Goal: Transaction & Acquisition: Purchase product/service

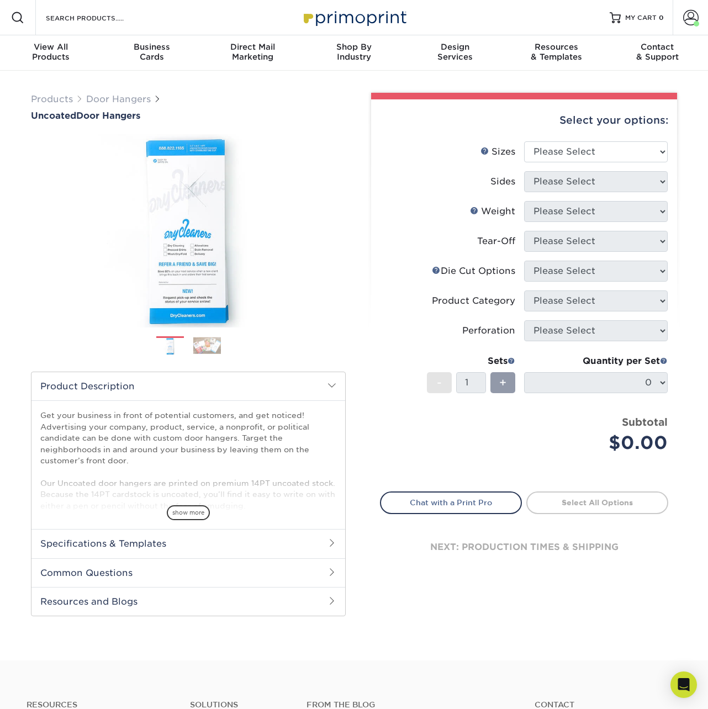
click at [170, 348] on img at bounding box center [170, 346] width 28 height 19
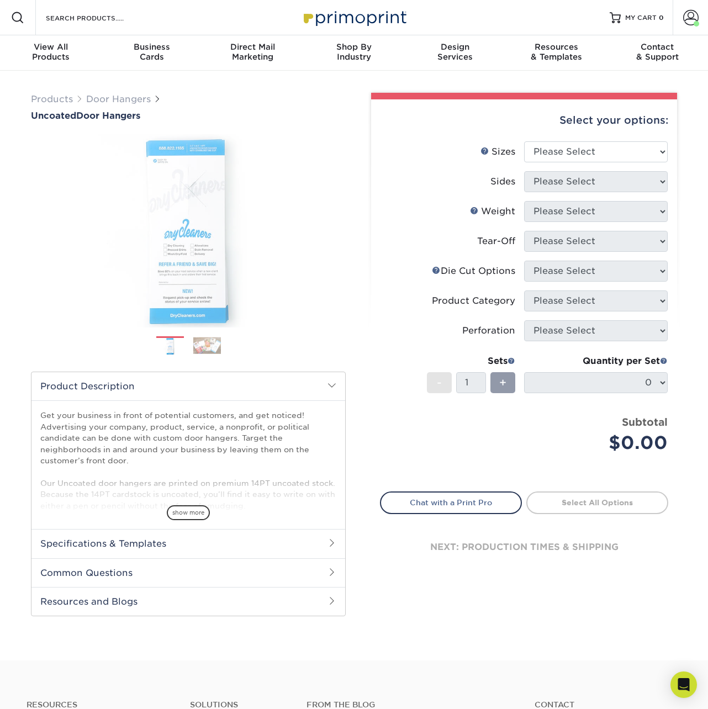
click at [202, 348] on img at bounding box center [207, 345] width 28 height 17
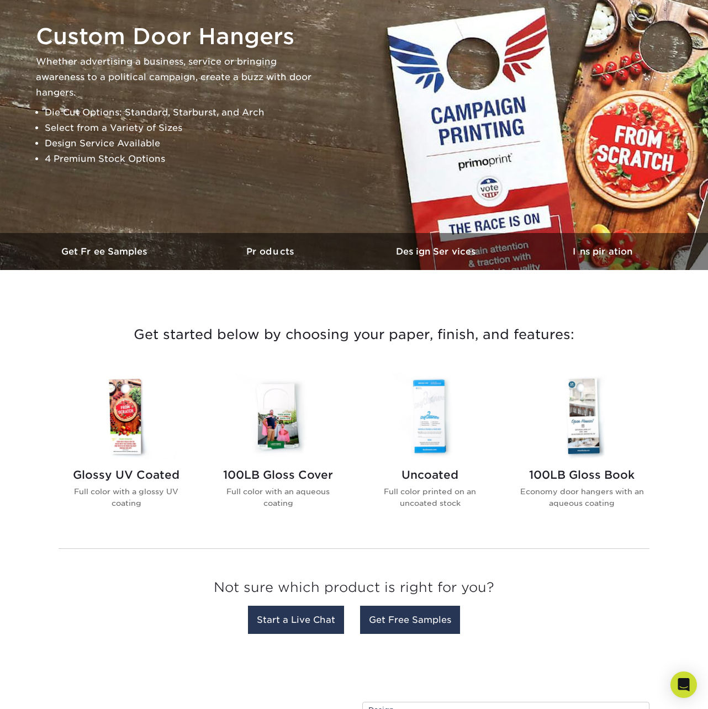
scroll to position [147, 0]
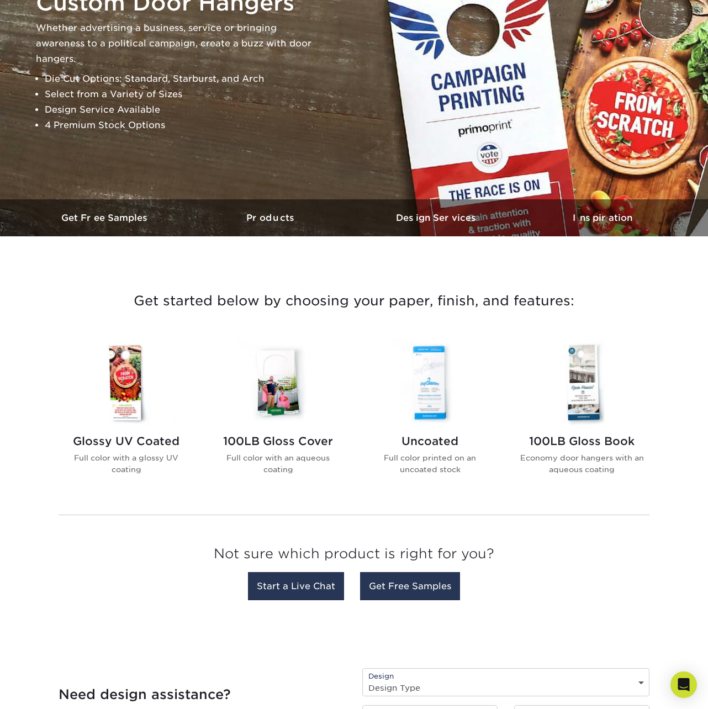
click at [242, 441] on h2 "100LB Gloss Cover" at bounding box center [277, 441] width 125 height 13
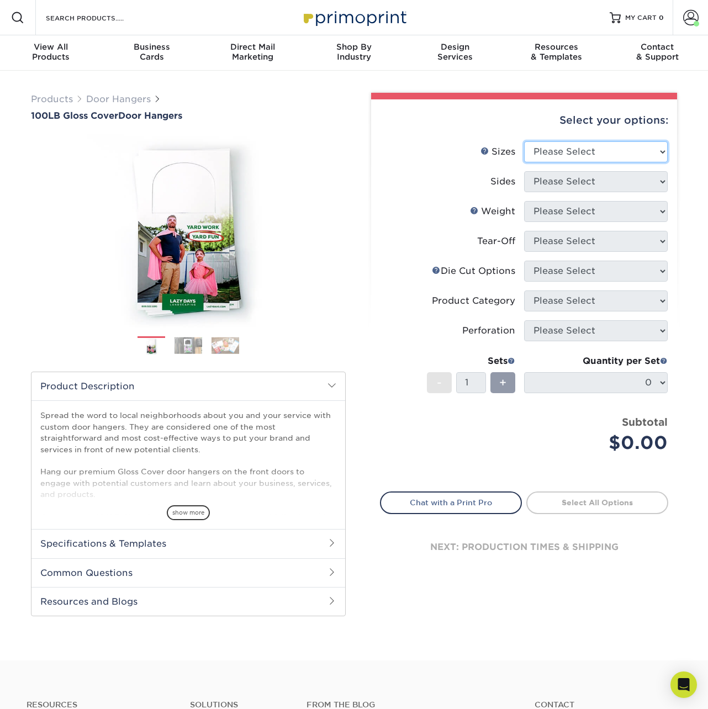
click at [560, 153] on select "Please Select 3.5" x 8.5" 3.5" x 11" 4" x 7" 4.25" x 11" 4.25" x 14"" at bounding box center [596, 151] width 144 height 21
select select "3.50x8.50"
click at [524, 141] on select "Please Select 3.5" x 8.5" 3.5" x 11" 4" x 7" 4.25" x 11" 4.25" x 14"" at bounding box center [596, 151] width 144 height 21
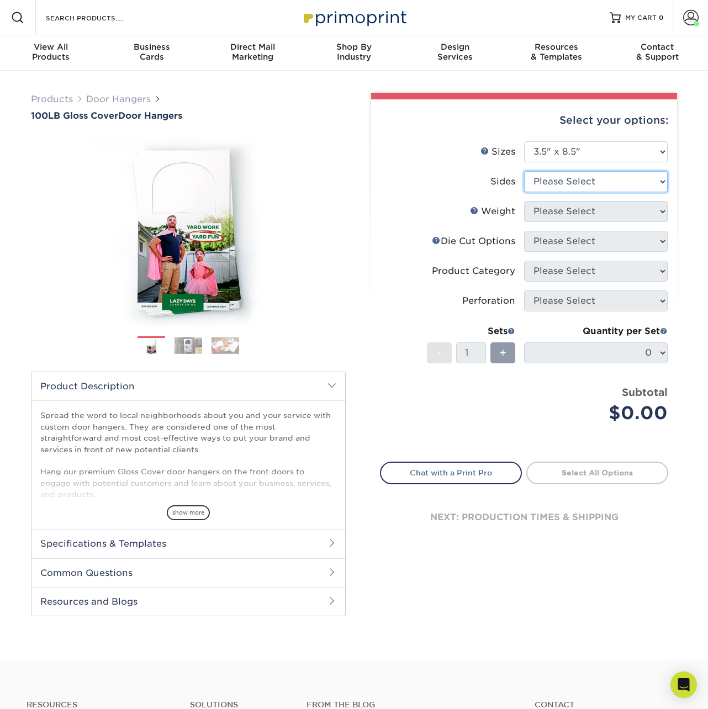
click at [554, 180] on select "Please Select Print Both Sides Print Front Only" at bounding box center [596, 181] width 144 height 21
select select "13abbda7-1d64-4f25-8bb2-c179b224825d"
click at [524, 171] on select "Please Select Print Both Sides Print Front Only" at bounding box center [596, 181] width 144 height 21
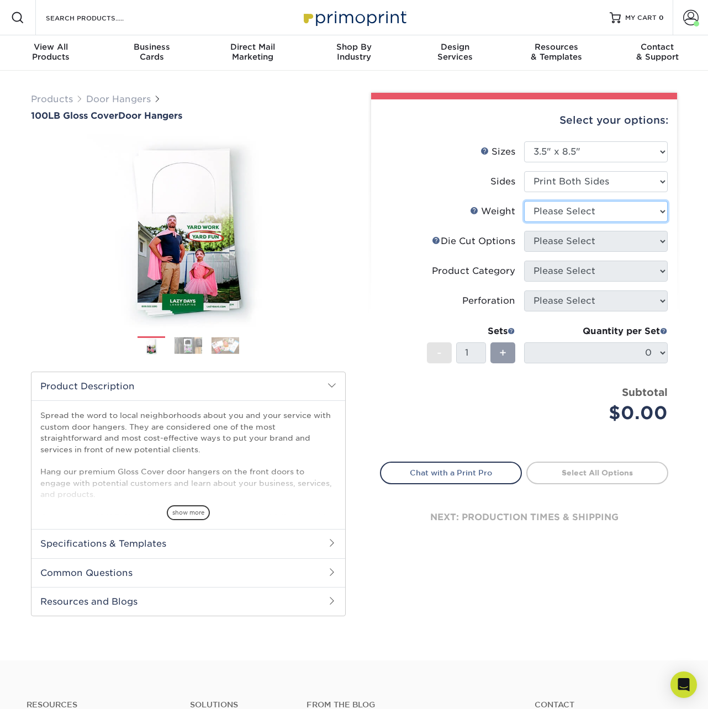
click at [553, 210] on select "Please Select 100LB" at bounding box center [596, 211] width 144 height 21
select select "100LB"
click at [524, 201] on select "Please Select 100LB" at bounding box center [596, 211] width 144 height 21
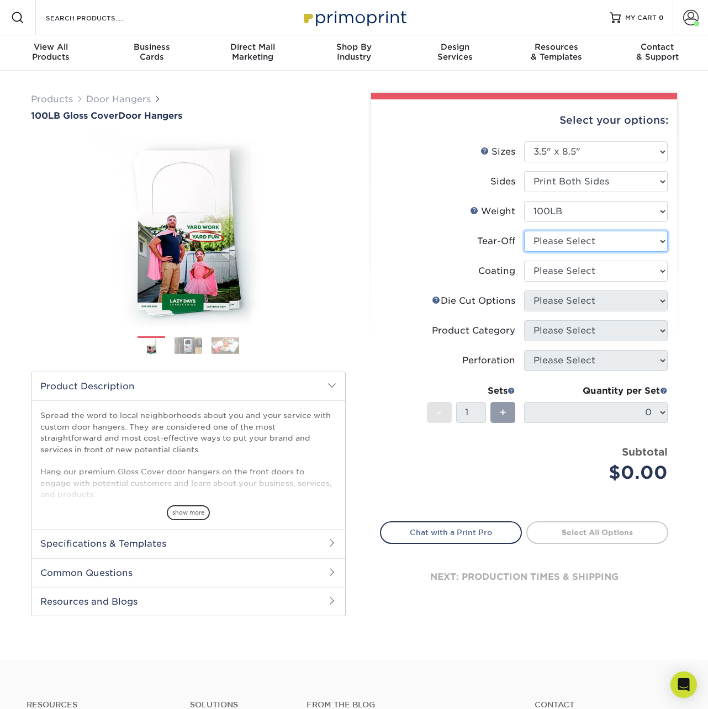
click at [553, 238] on select "Please Select Yes No" at bounding box center [596, 241] width 144 height 21
select select "0"
click at [524, 231] on select "Please Select Yes No" at bounding box center [596, 241] width 144 height 21
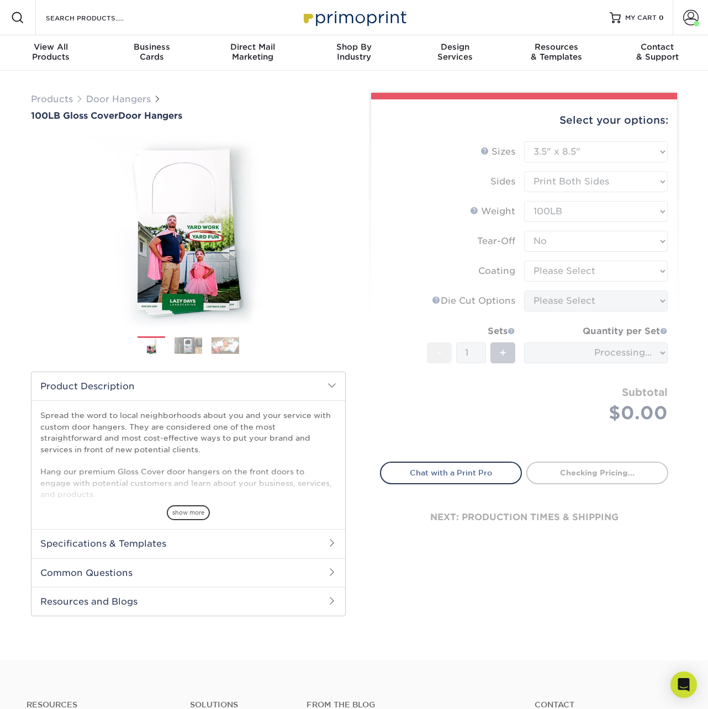
click at [558, 274] on form "Sizes Help Sizes Please Select 3.5" x 8.5" 3.5" x 11" 4" x 7" 4.25" x 11" 4.25"…" at bounding box center [524, 295] width 288 height 308
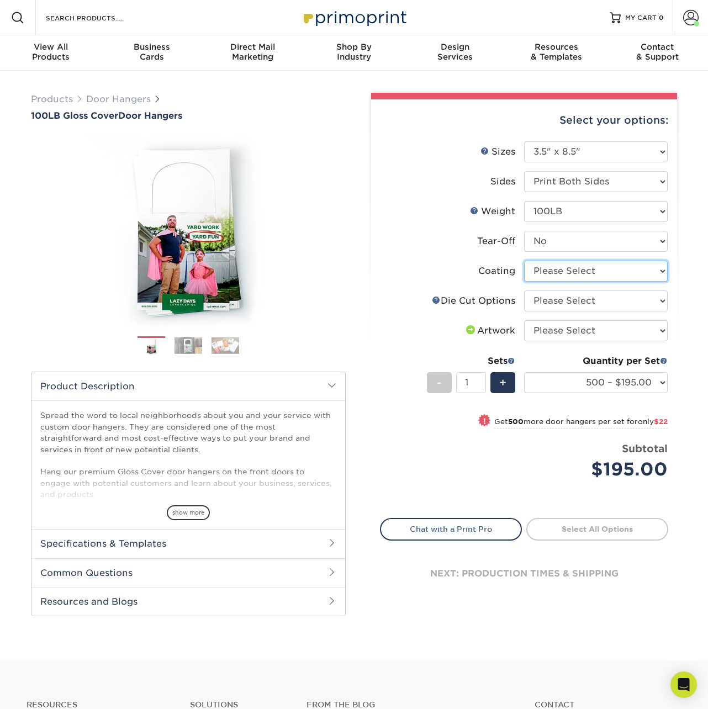
click at [548, 273] on select at bounding box center [596, 271] width 144 height 21
select select "d41dab50-ff65-4f4f-bb17-2afe4d36ae33"
click at [524, 261] on select at bounding box center [596, 271] width 144 height 21
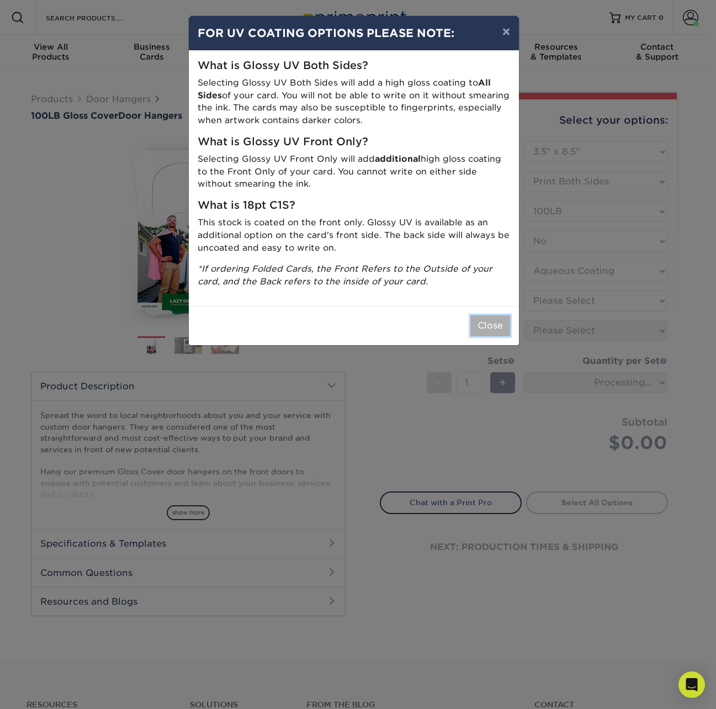
click at [504, 319] on button "Close" at bounding box center [490, 325] width 40 height 21
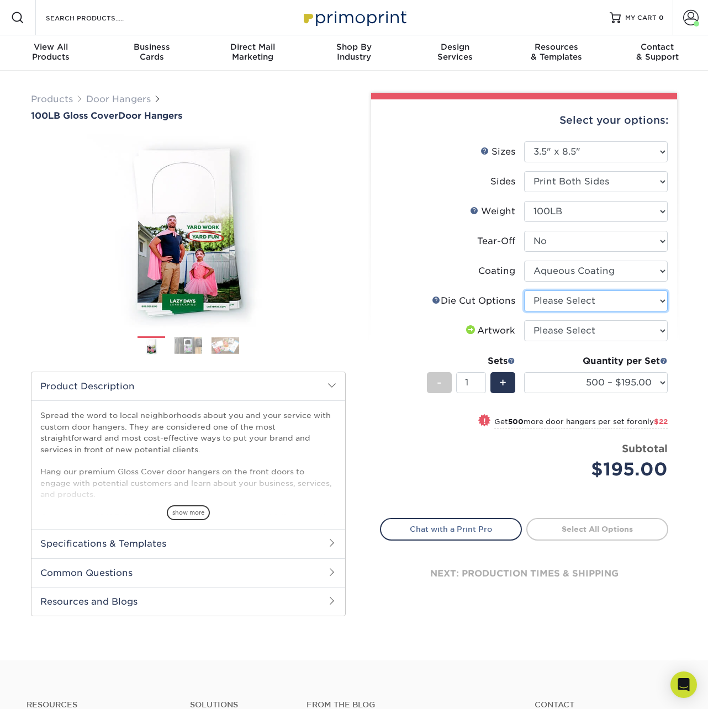
click at [564, 298] on select "Please Select Standard Die Cut Arch Die Cut Starburst Die Cut" at bounding box center [596, 300] width 144 height 21
select select "fe6a4ed8-5803-433c-b773-a25a7b955e98"
click at [524, 290] on select "Please Select Standard Die Cut Arch Die Cut Starburst Die Cut" at bounding box center [596, 300] width 144 height 21
click at [187, 342] on img at bounding box center [188, 345] width 28 height 17
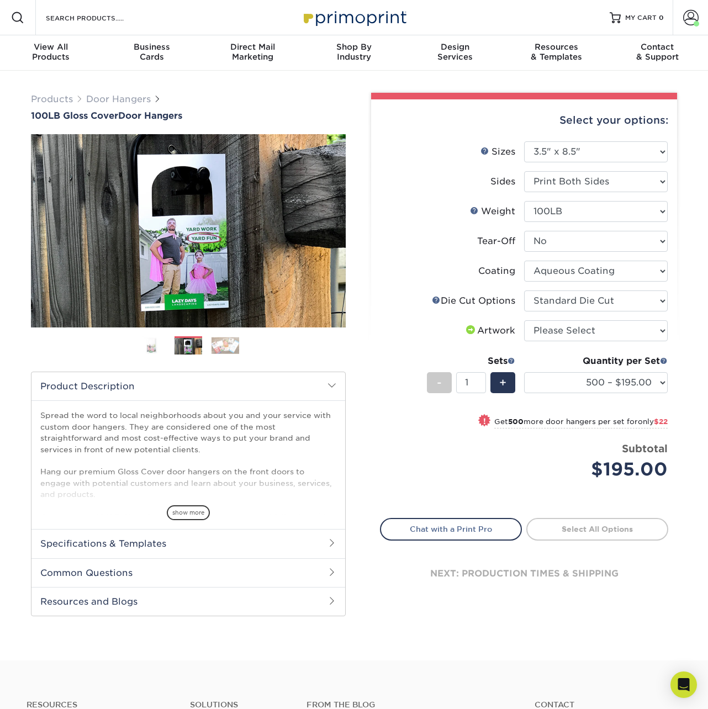
click at [213, 345] on img at bounding box center [225, 345] width 28 height 17
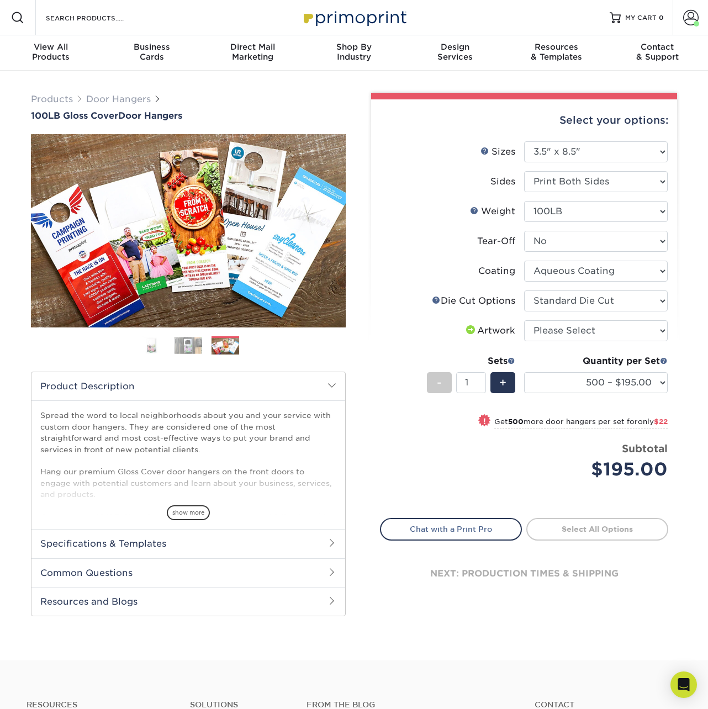
click at [187, 345] on img at bounding box center [188, 345] width 28 height 17
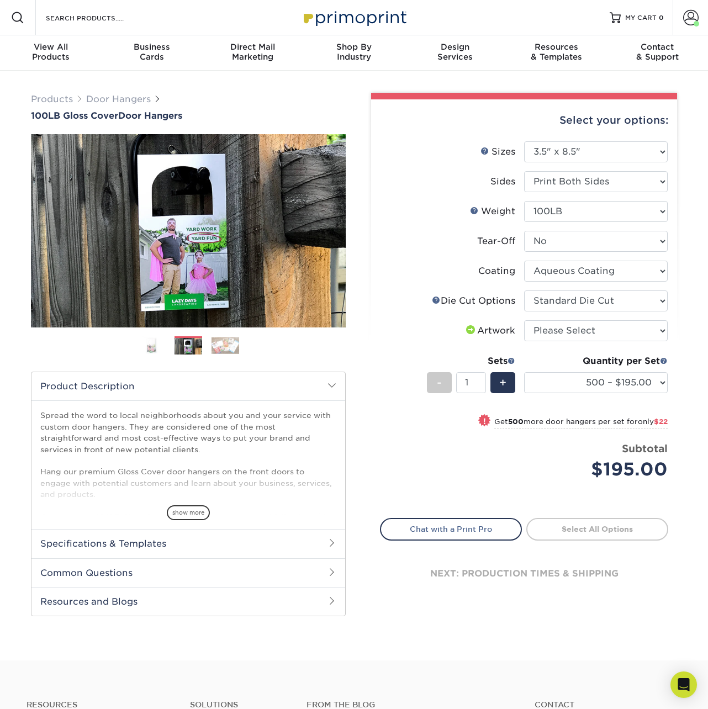
click at [164, 343] on img at bounding box center [151, 345] width 28 height 19
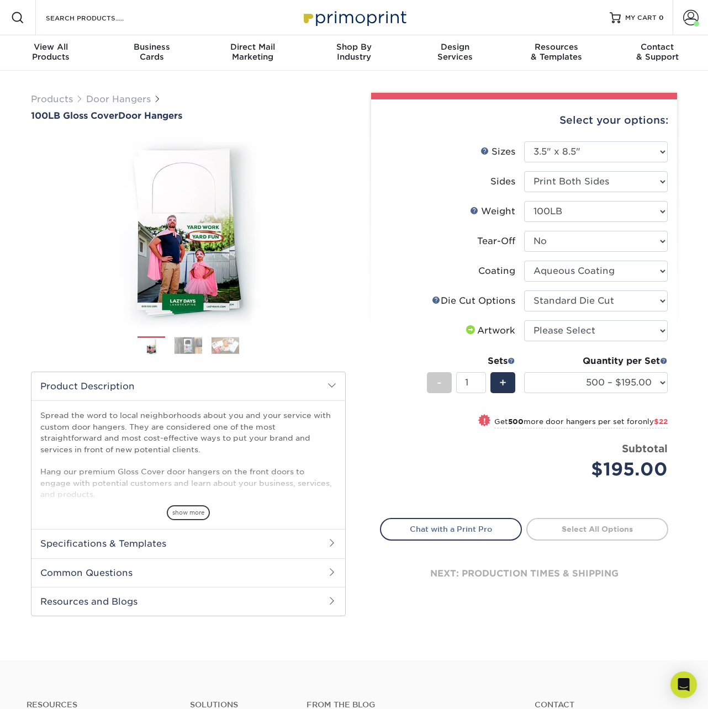
click at [184, 343] on img at bounding box center [188, 345] width 28 height 17
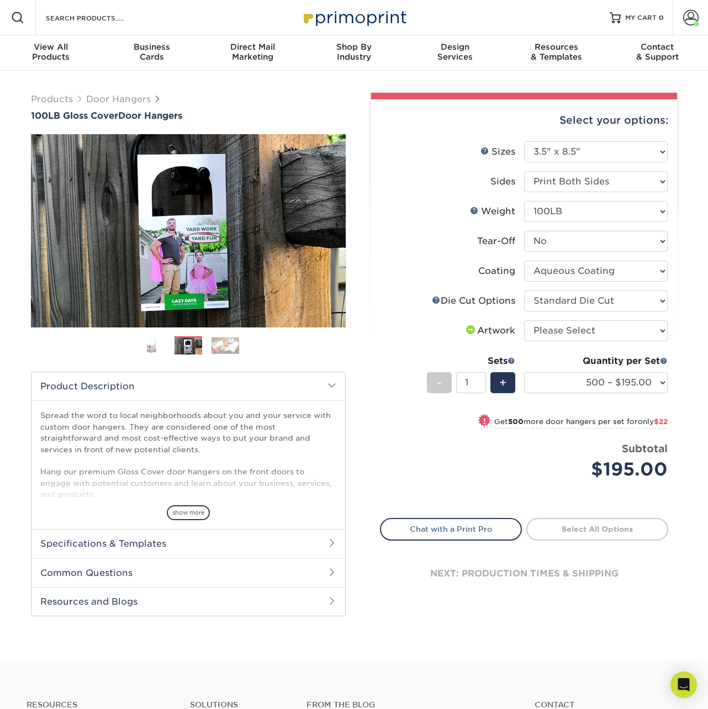
click at [157, 345] on img at bounding box center [151, 345] width 28 height 19
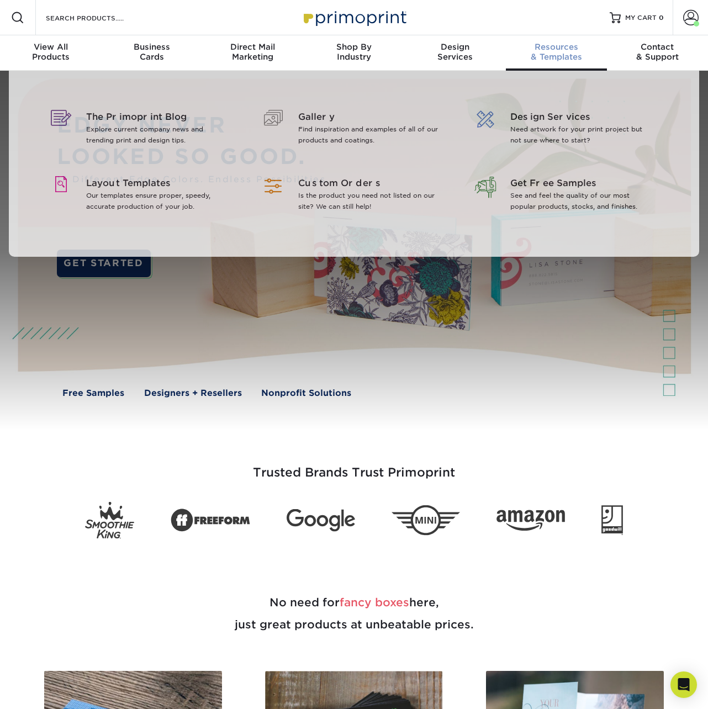
click at [531, 49] on span "Resources" at bounding box center [556, 47] width 101 height 10
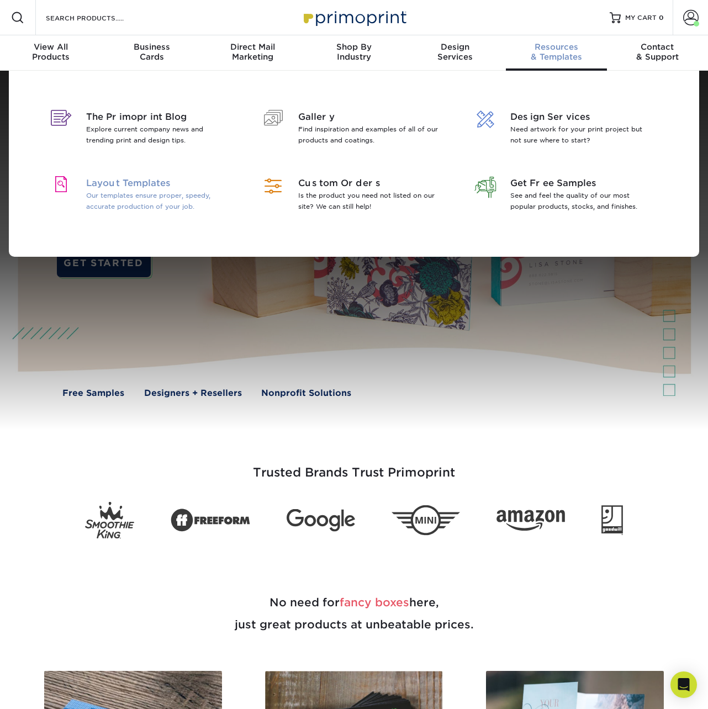
click at [143, 191] on p "Our templates ensure proper, speedy, accurate production of your job." at bounding box center [157, 201] width 143 height 22
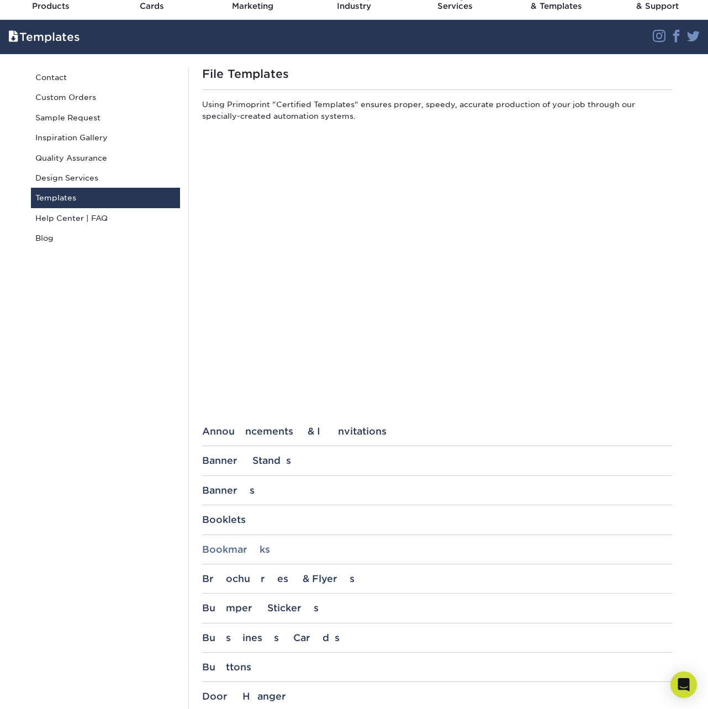
scroll to position [336, 0]
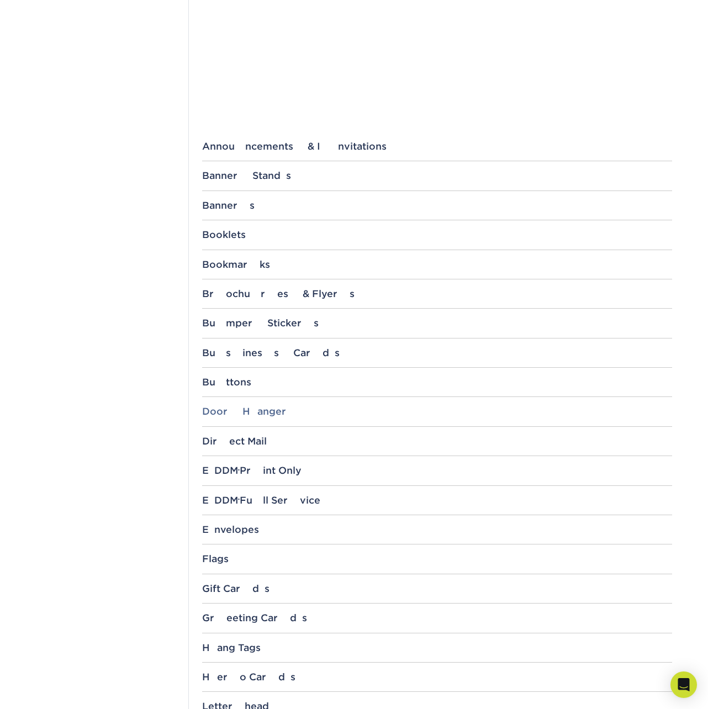
click at [238, 410] on div "Door Hanger" at bounding box center [437, 411] width 470 height 11
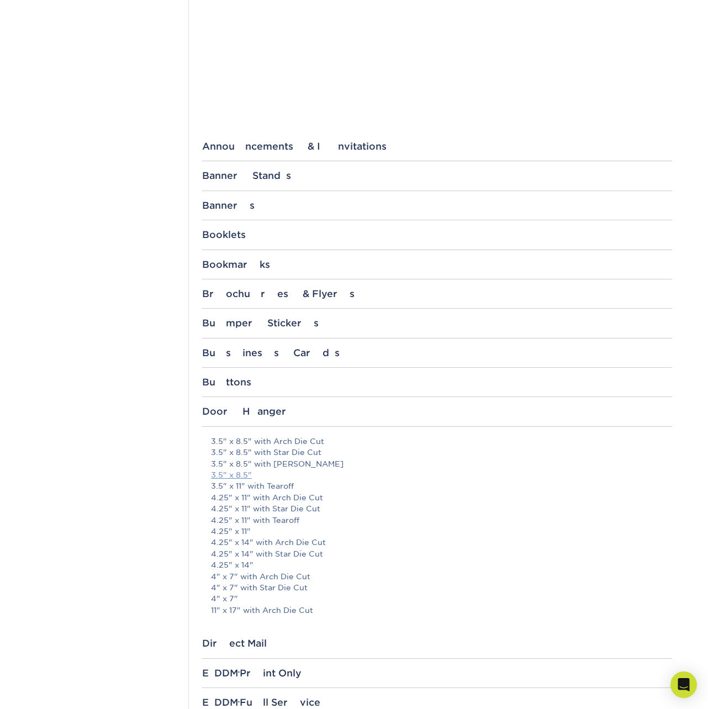
click at [241, 472] on link "3.5" x 8.5"" at bounding box center [231, 474] width 41 height 9
